Goal: Navigation & Orientation: Go to known website

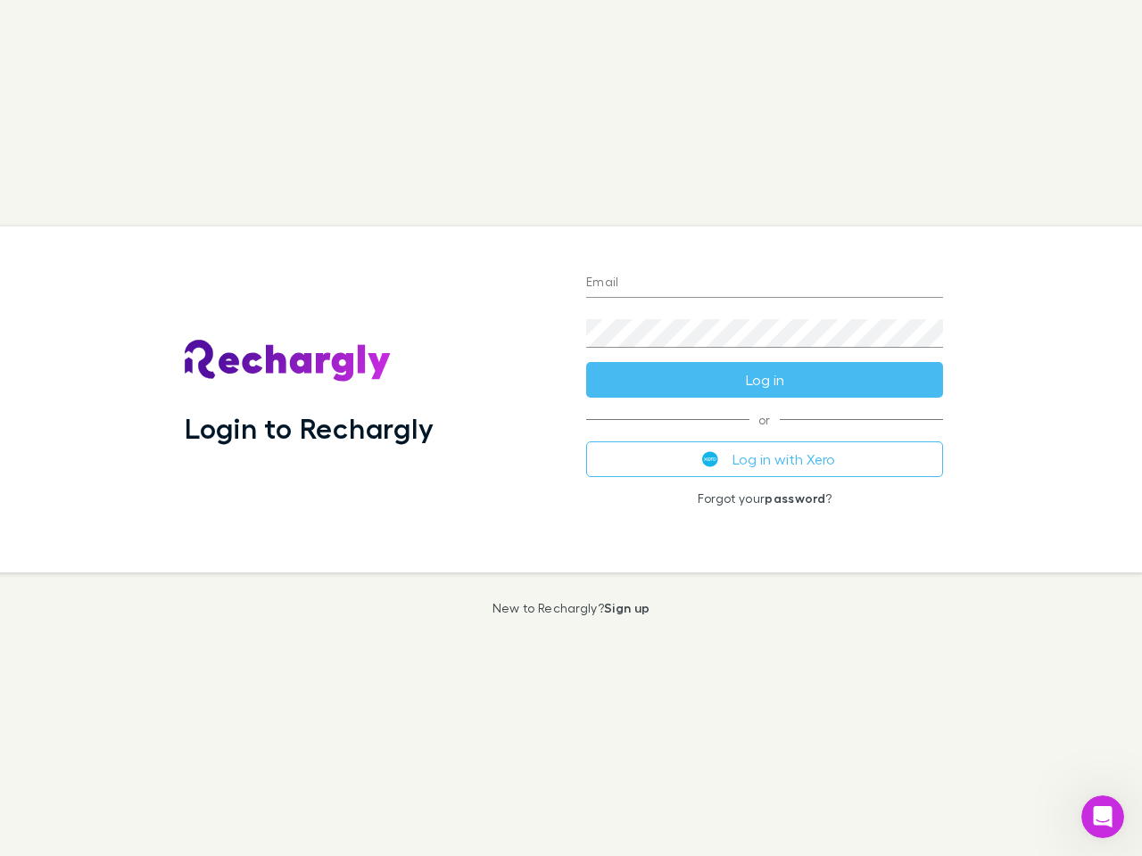
click at [571, 428] on div "Login to Rechargly" at bounding box center [370, 400] width 401 height 346
click at [764, 284] on input "Email" at bounding box center [764, 283] width 357 height 29
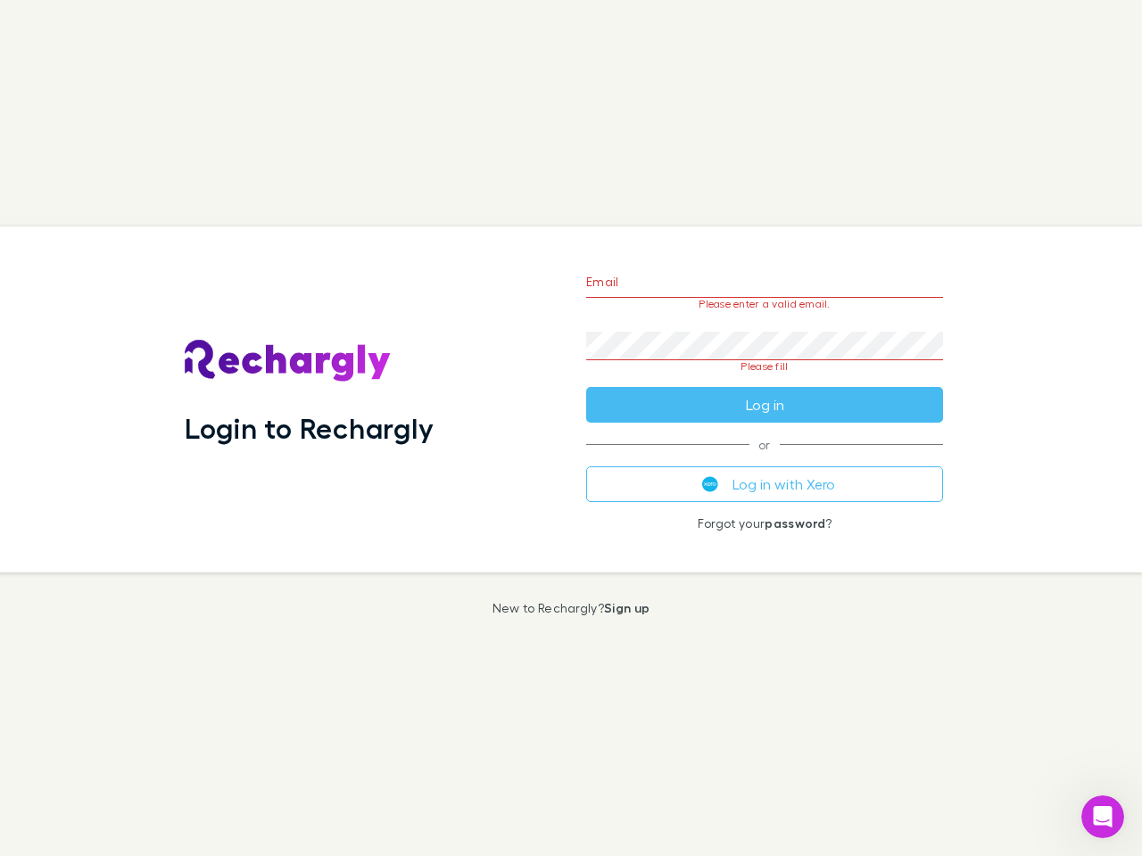
click at [764, 380] on form "Email Please enter a valid email. Password Please fill Log in" at bounding box center [764, 339] width 357 height 168
click at [764, 459] on div "Email Please enter a valid email. Password Please fill Log in or Log in with Xe…" at bounding box center [764, 400] width 385 height 346
click at [1102, 817] on icon "Open Intercom Messenger" at bounding box center [1102, 817] width 29 height 29
